Goal: Find specific page/section: Find specific page/section

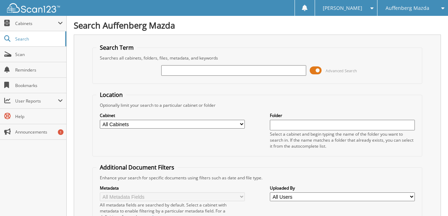
click at [180, 72] on input "text" at bounding box center [233, 70] width 145 height 11
type input "KU309582"
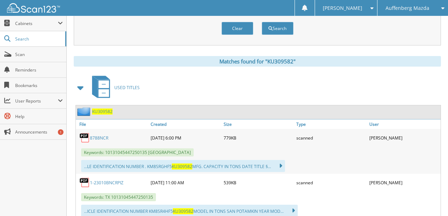
scroll to position [281, 0]
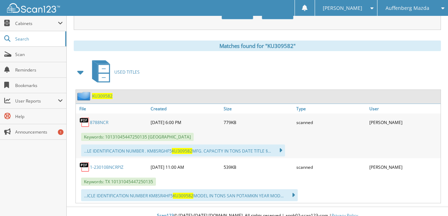
click at [102, 164] on link "1-23010BNCRPIZ" at bounding box center [107, 167] width 34 height 6
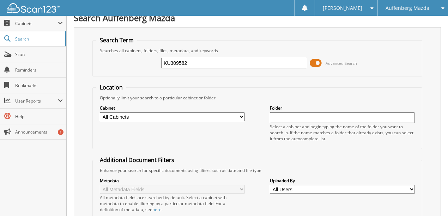
scroll to position [0, 0]
